Goal: Find specific fact: Find contact information

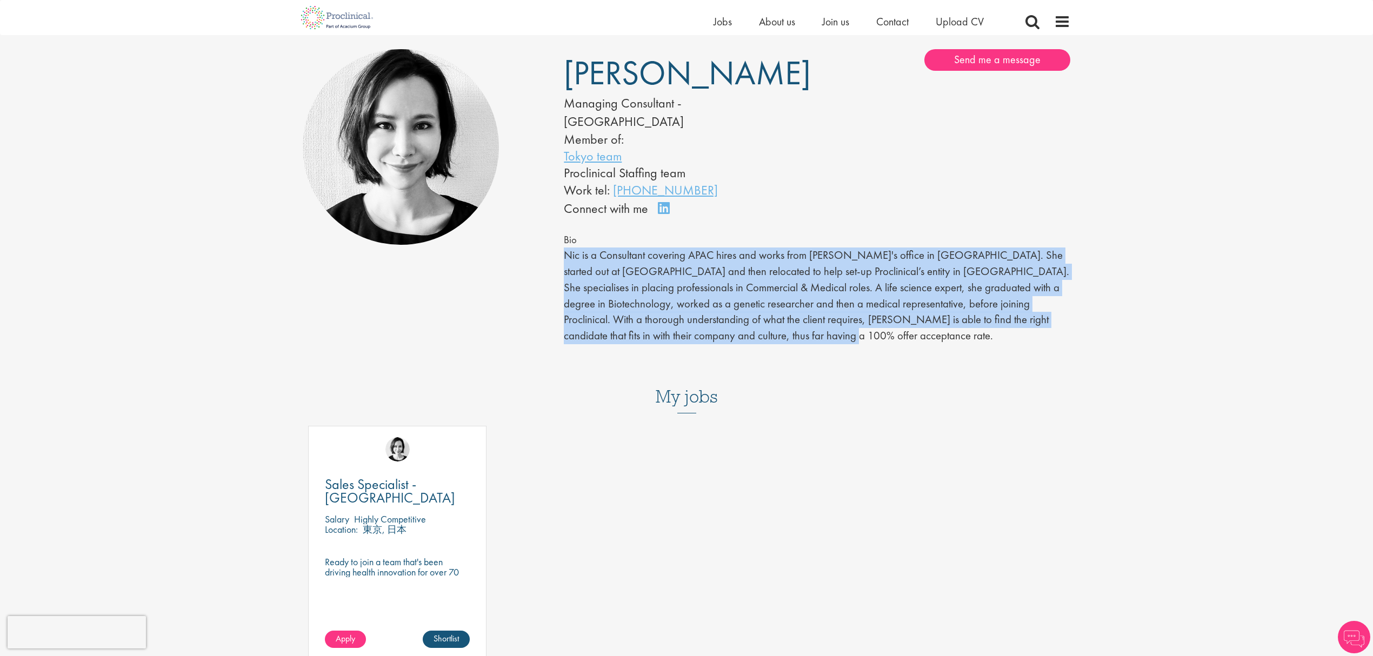
click at [560, 231] on div "[PERSON_NAME] Managing Consultant - [GEOGRAPHIC_DATA] Member of: Tokyo team Pro…" at bounding box center [816, 204] width 523 height 311
drag, startPoint x: 744, startPoint y: 80, endPoint x: 562, endPoint y: 70, distance: 181.9
click at [562, 70] on div "[PERSON_NAME] Managing Consultant - [GEOGRAPHIC_DATA] Member of: Tokyo team Pro…" at bounding box center [685, 133] width 261 height 169
copy span "[PERSON_NAME]"
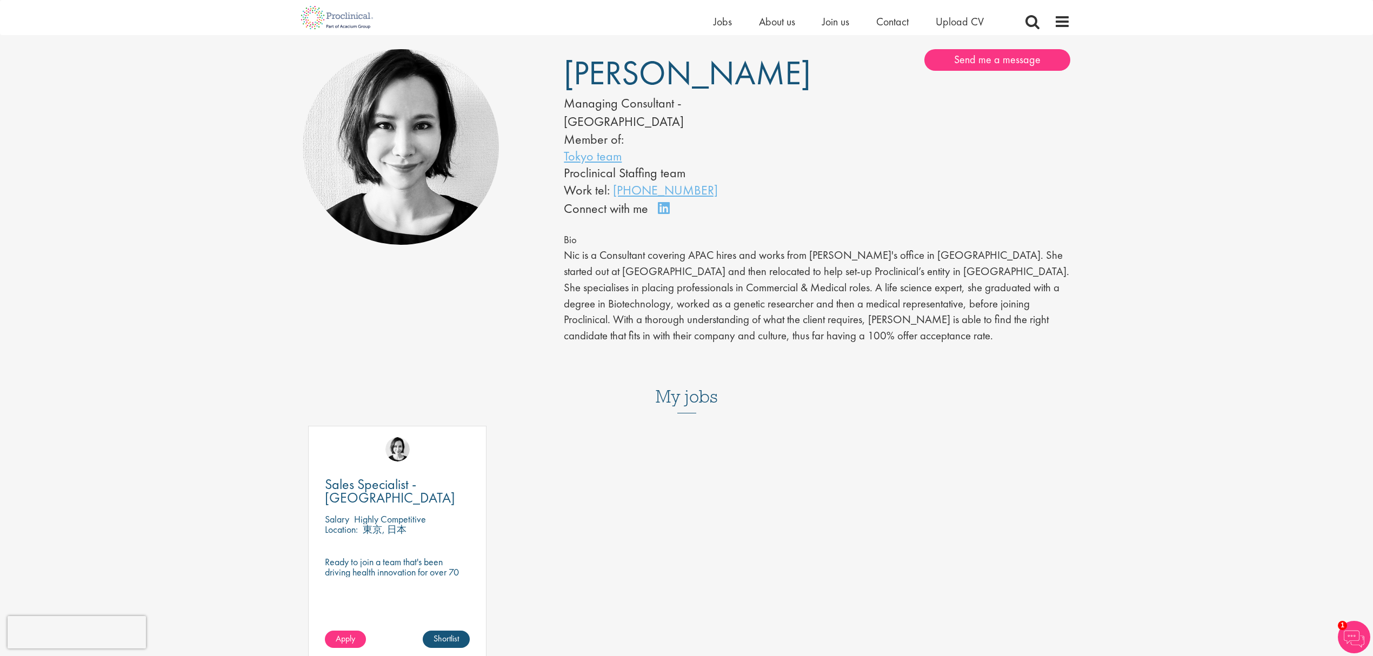
drag, startPoint x: 480, startPoint y: 318, endPoint x: 500, endPoint y: 298, distance: 27.9
click at [480, 318] on div "[PERSON_NAME] Managing Consultant - [GEOGRAPHIC_DATA] Member of: Tokyo team Pro…" at bounding box center [686, 205] width 784 height 322
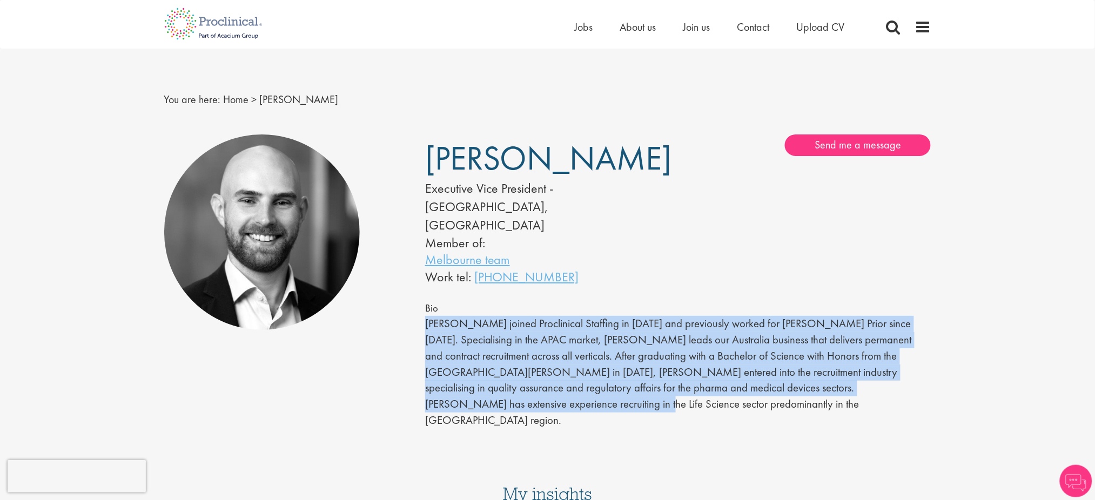
drag, startPoint x: 486, startPoint y: 387, endPoint x: 419, endPoint y: 307, distance: 104.7
click at [419, 307] on div "[PERSON_NAME] Executive Vice President - [GEOGRAPHIC_DATA], [GEOGRAPHIC_DATA] M…" at bounding box center [678, 290] width 523 height 311
copy p "[PERSON_NAME] joined Proclinical Staffing in [DATE] and previously worked for […"
